Goal: Task Accomplishment & Management: Manage account settings

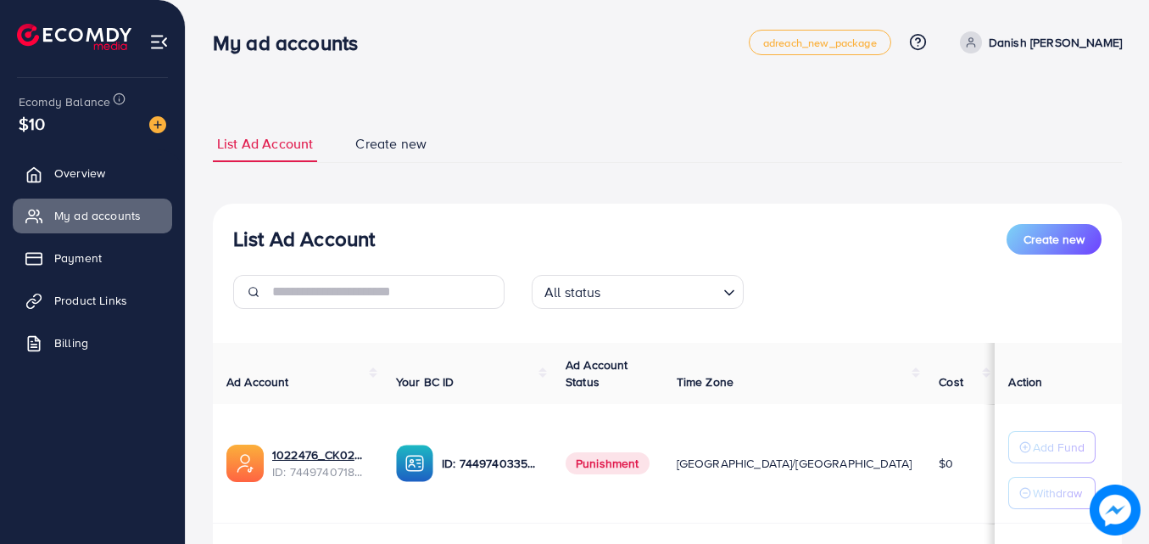
scroll to position [170, 0]
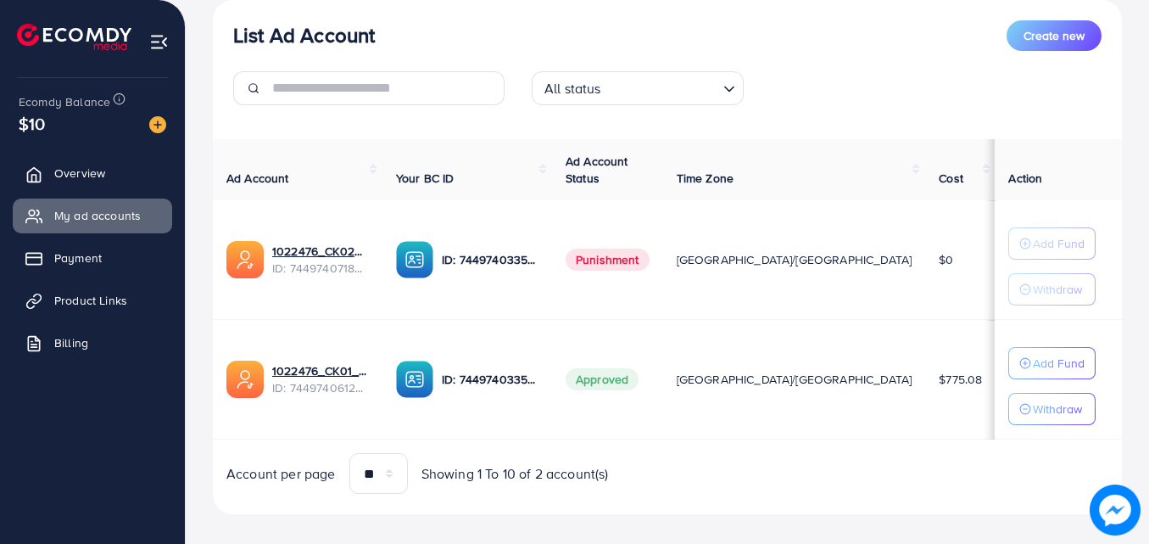
scroll to position [221, 0]
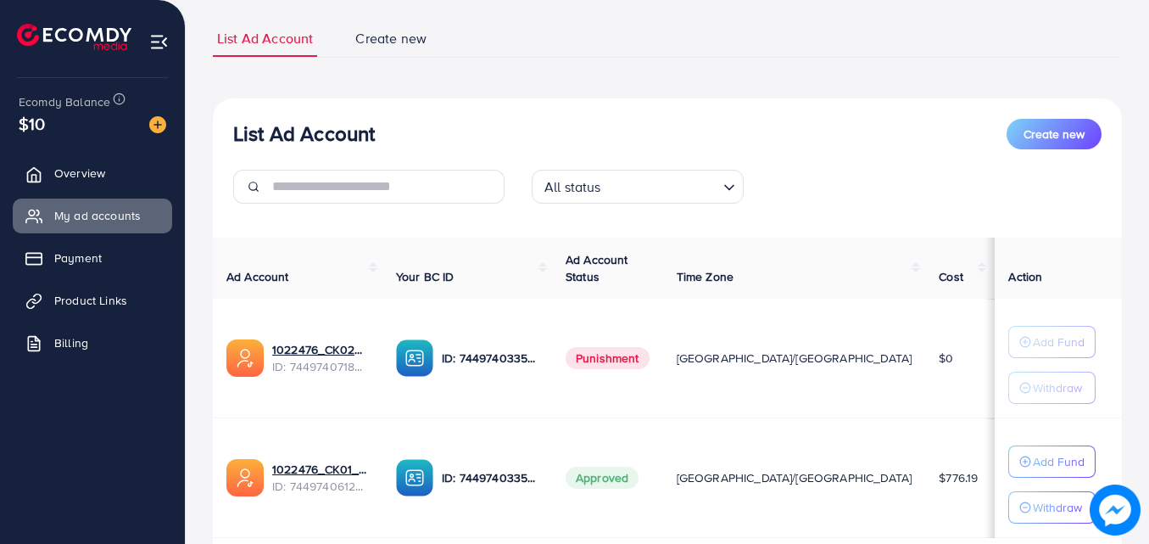
scroll to position [52, 0]
